Goal: Transaction & Acquisition: Purchase product/service

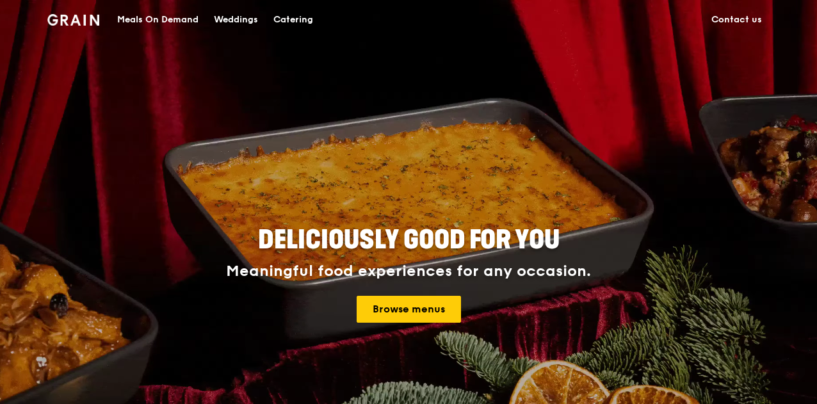
click at [231, 28] on div "Weddings" at bounding box center [236, 20] width 44 height 38
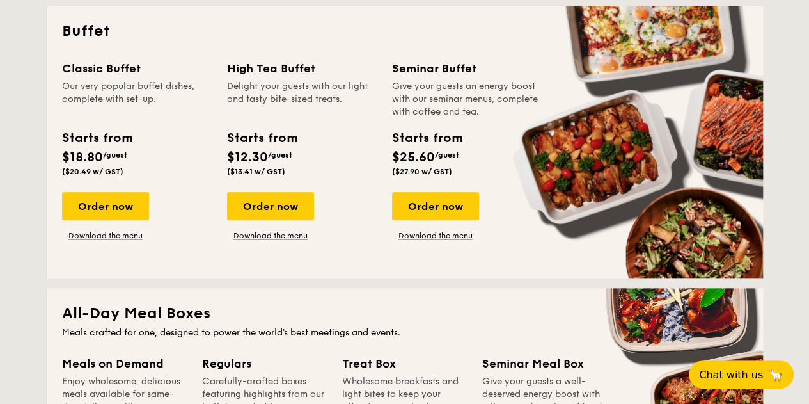
scroll to position [568, 0]
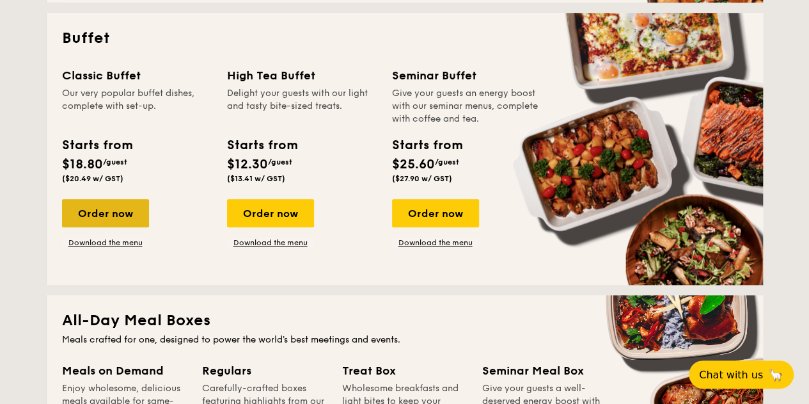
click at [122, 212] on div "Order now" at bounding box center [105, 213] width 87 height 28
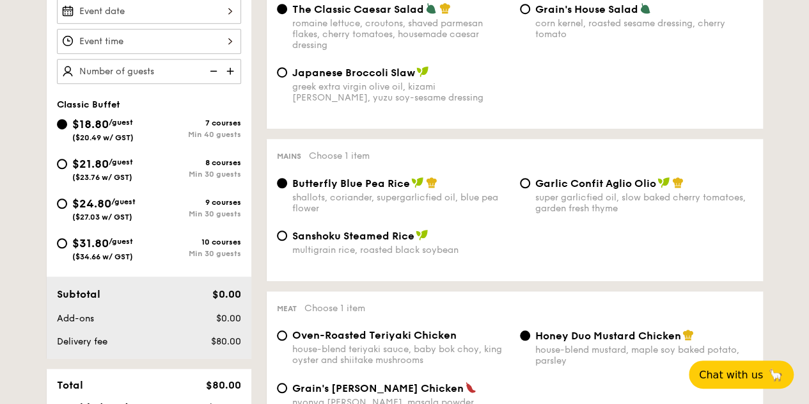
scroll to position [397, 0]
